Goal: Find specific page/section: Find specific page/section

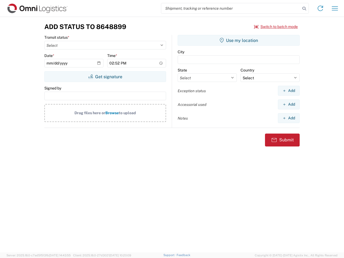
click at [231, 8] on input "search" at bounding box center [230, 8] width 139 height 10
click at [304, 9] on icon at bounding box center [304, 9] width 8 height 8
click at [320, 8] on icon at bounding box center [320, 8] width 9 height 9
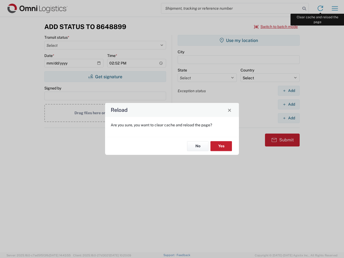
click at [335, 8] on div "Reload Are you sure, you want to clear cache and reload the page? No Yes" at bounding box center [172, 129] width 344 height 258
click at [276, 27] on div "Reload Are you sure, you want to clear cache and reload the page? No Yes" at bounding box center [172, 129] width 344 height 258
click at [105, 77] on div "Reload Are you sure, you want to clear cache and reload the page? No Yes" at bounding box center [172, 129] width 344 height 258
click at [239, 40] on div "Reload Are you sure, you want to clear cache and reload the page? No Yes" at bounding box center [172, 129] width 344 height 258
click at [289, 91] on div "Reload Are you sure, you want to clear cache and reload the page? No Yes" at bounding box center [172, 129] width 344 height 258
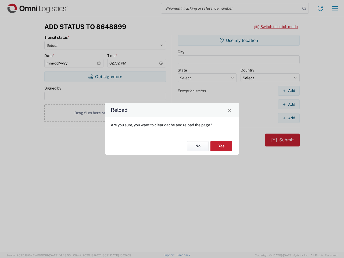
click at [289, 104] on div "Reload Are you sure, you want to clear cache and reload the page? No Yes" at bounding box center [172, 129] width 344 height 258
click at [289, 118] on div "Reload Are you sure, you want to clear cache and reload the page? No Yes" at bounding box center [172, 129] width 344 height 258
